Goal: Task Accomplishment & Management: Manage account settings

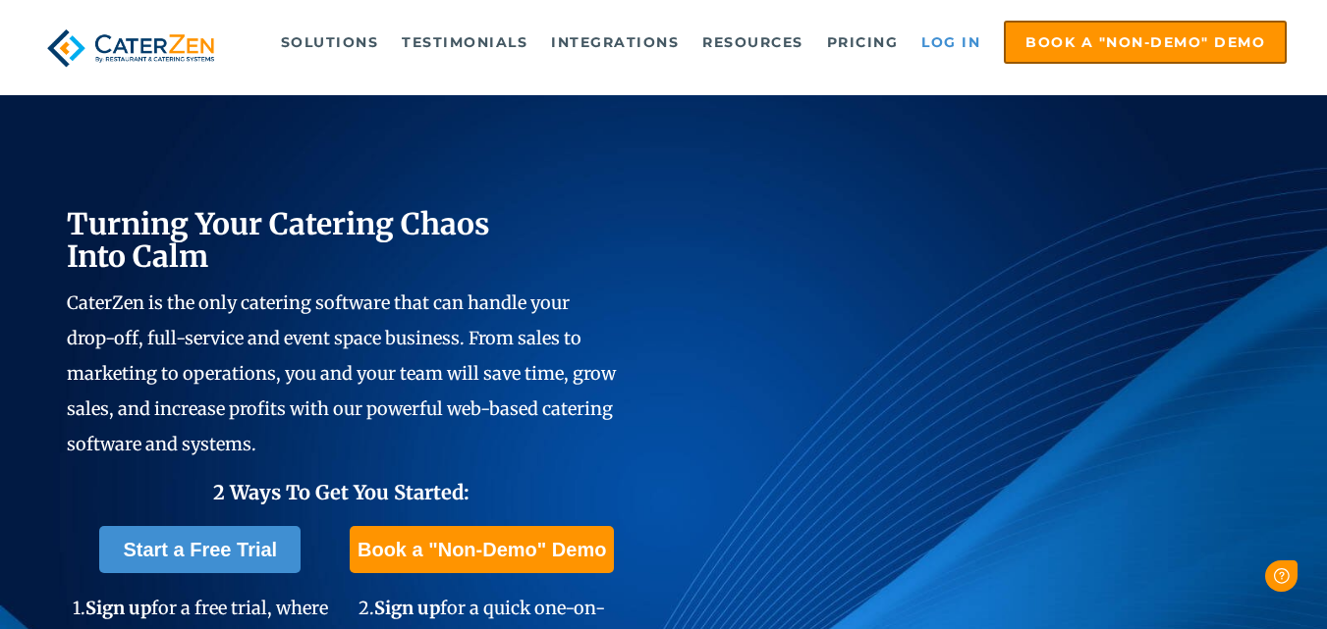
click at [946, 49] on link "Log in" at bounding box center [950, 42] width 79 height 39
click at [947, 41] on link "Log in" at bounding box center [950, 42] width 79 height 39
click at [962, 45] on link "Log in" at bounding box center [950, 42] width 79 height 39
click at [963, 50] on link "Log in" at bounding box center [950, 42] width 79 height 39
